Goal: Information Seeking & Learning: Learn about a topic

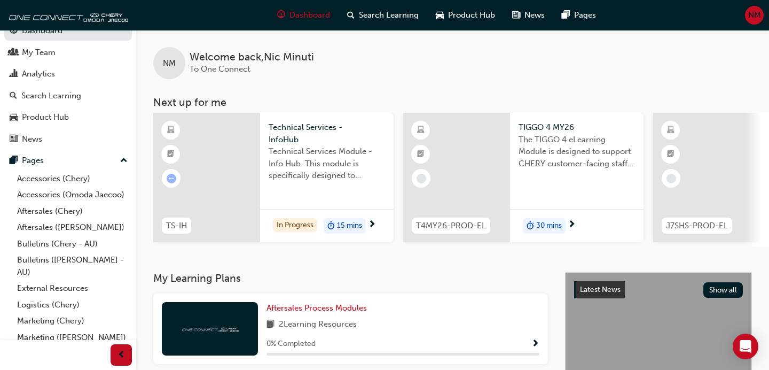
scroll to position [25, 0]
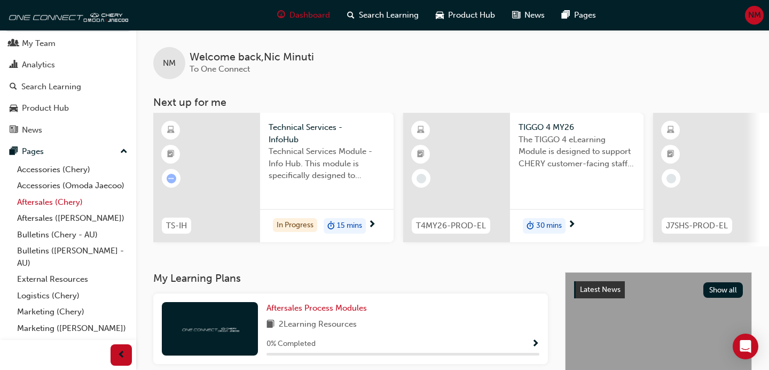
click at [47, 202] on link "Aftersales (Chery)" at bounding box center [72, 202] width 119 height 17
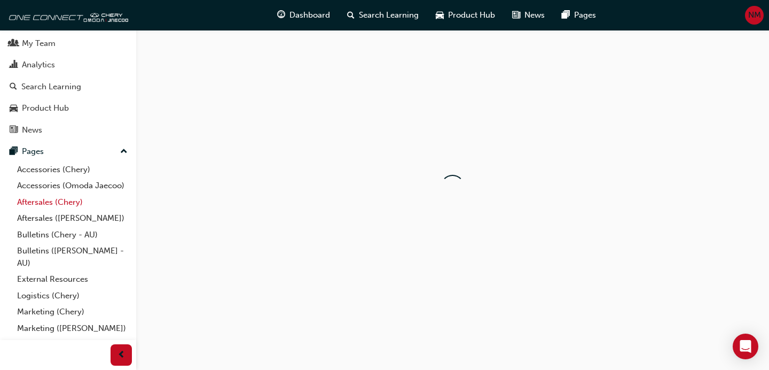
click at [47, 202] on link "Aftersales (Chery)" at bounding box center [72, 202] width 119 height 17
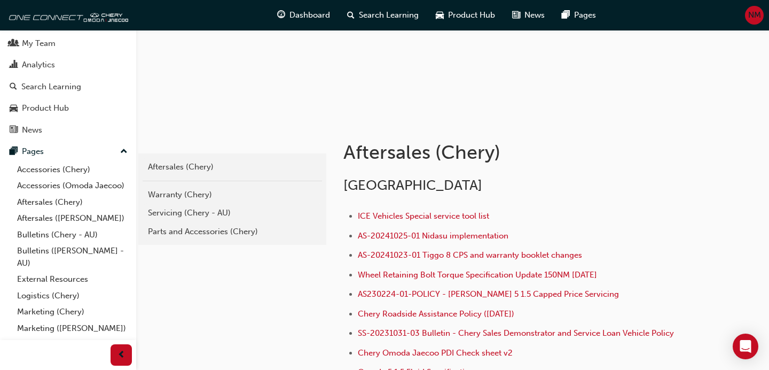
scroll to position [181, 0]
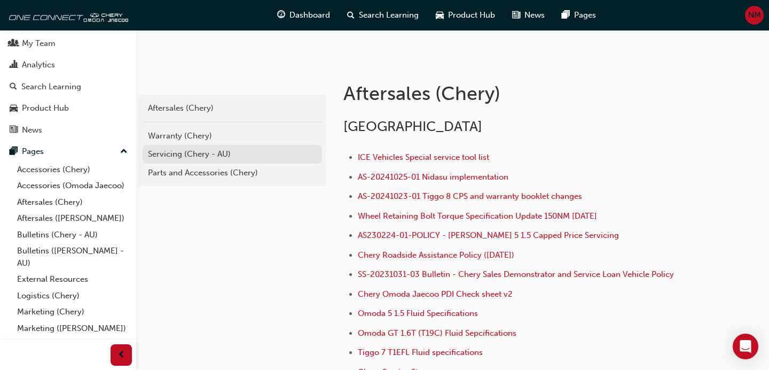
click at [225, 154] on div "Servicing (Chery - AU)" at bounding box center [232, 154] width 169 height 12
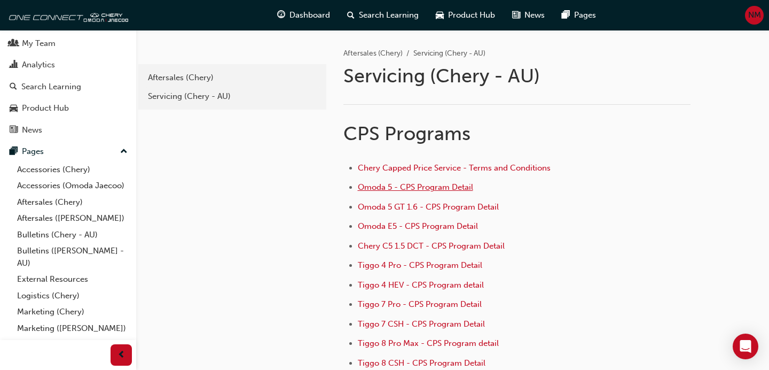
click at [396, 187] on span "Omoda 5 - CPS Program Detail" at bounding box center [415, 187] width 115 height 10
